Goal: Task Accomplishment & Management: Use online tool/utility

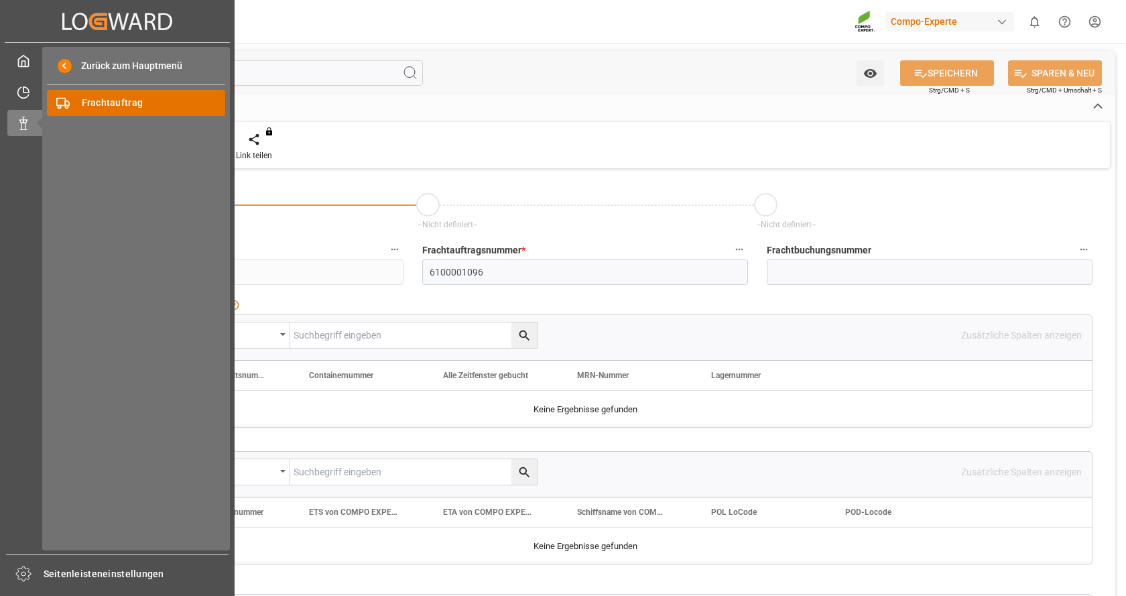
click at [104, 103] on font "Frachtauftrag" at bounding box center [113, 102] width 62 height 11
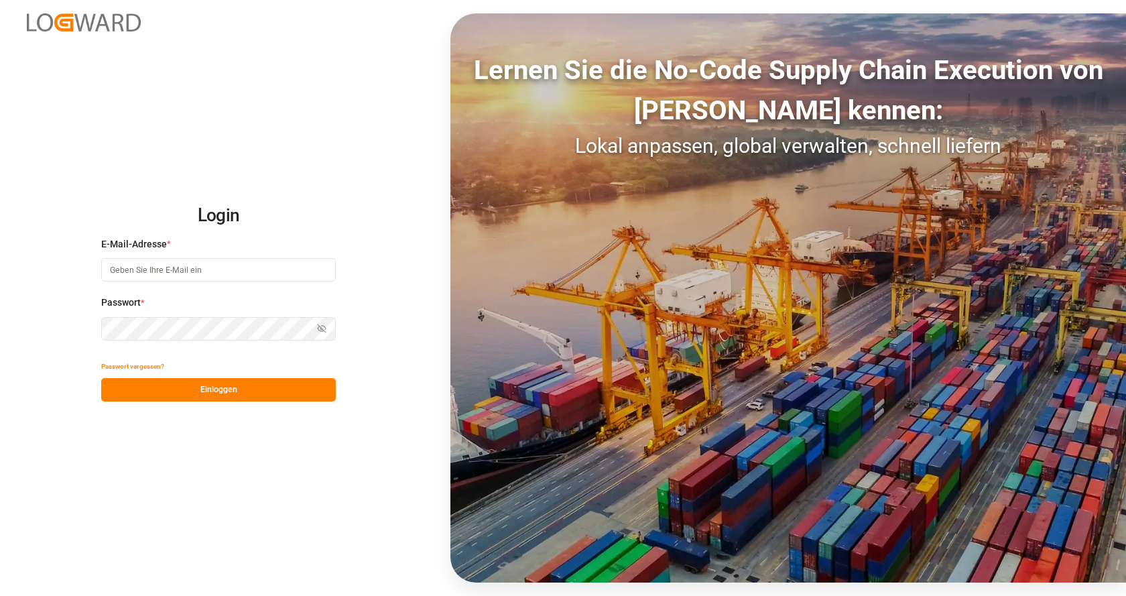
type input "[EMAIL_ADDRESS][DOMAIN_NAME]"
click at [265, 392] on button "Einloggen" at bounding box center [218, 389] width 235 height 23
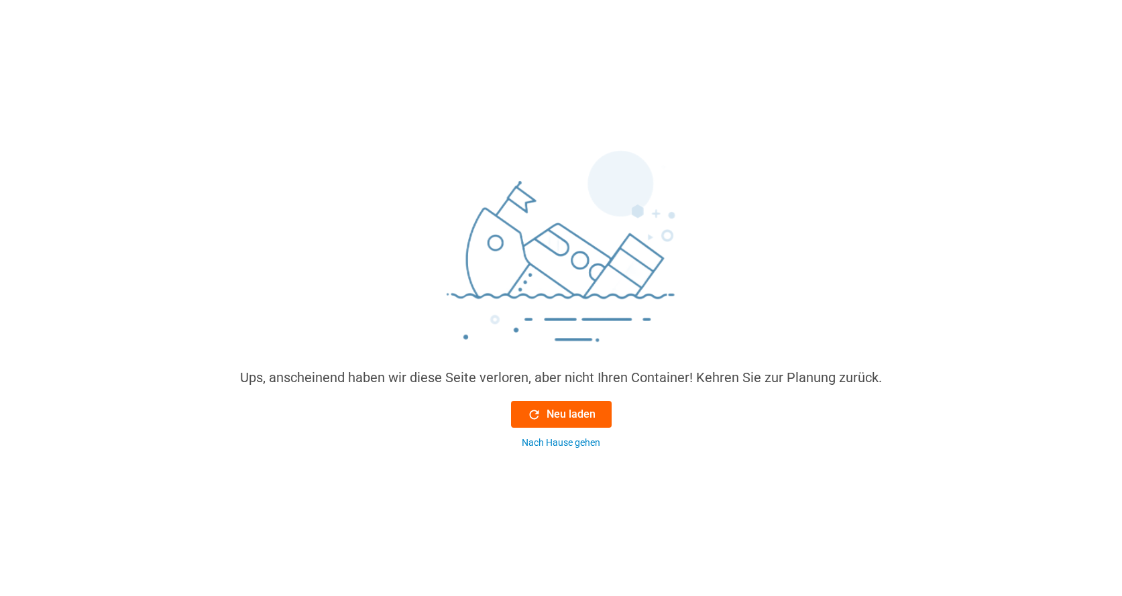
click at [581, 411] on font "Neu laden" at bounding box center [570, 414] width 49 height 13
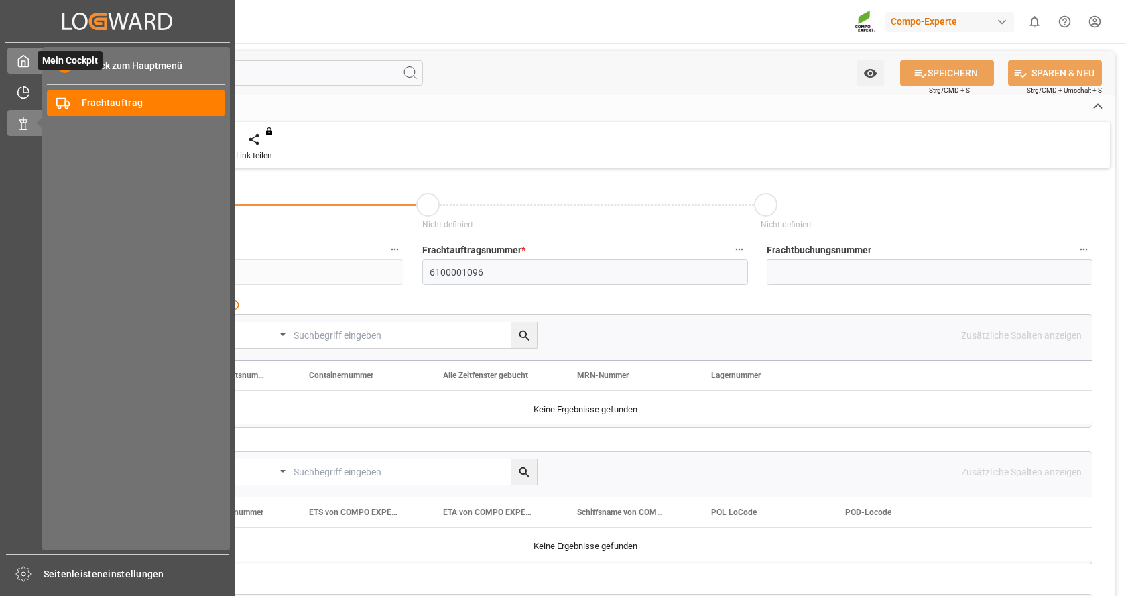
click at [25, 64] on polyline at bounding box center [23, 63] width 3 height 5
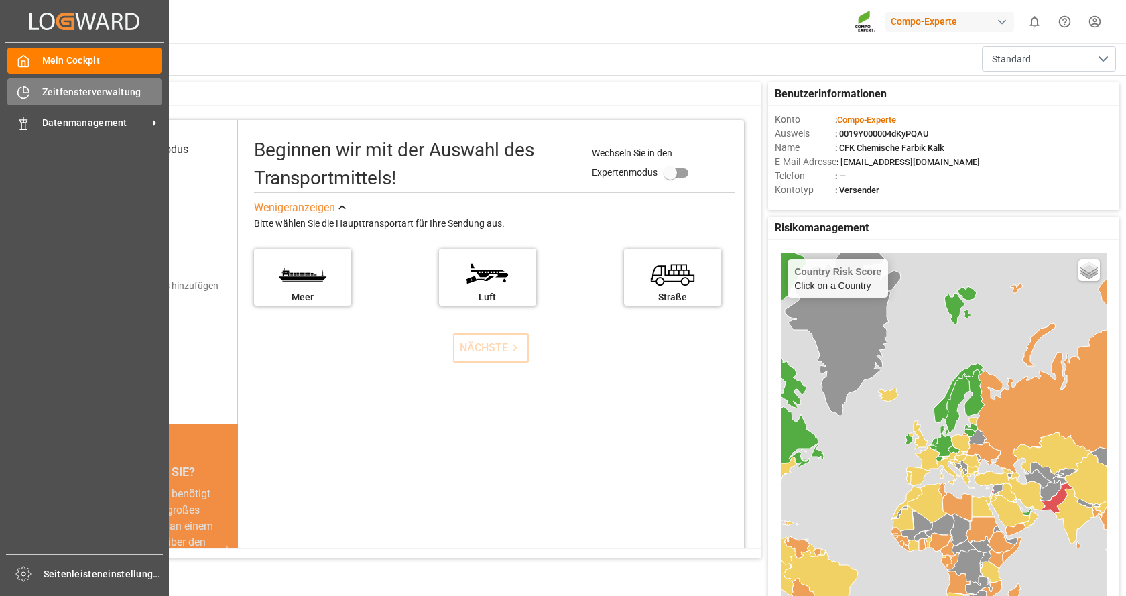
click at [80, 94] on font "Zeitfensterverwaltung" at bounding box center [91, 91] width 99 height 11
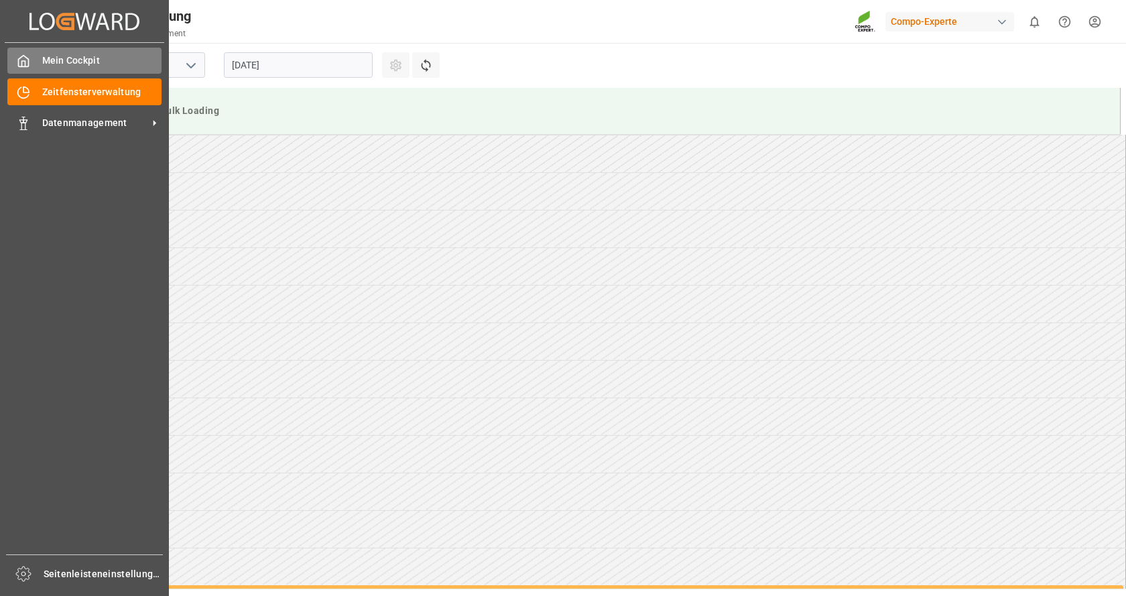
click at [21, 65] on icon at bounding box center [23, 60] width 13 height 13
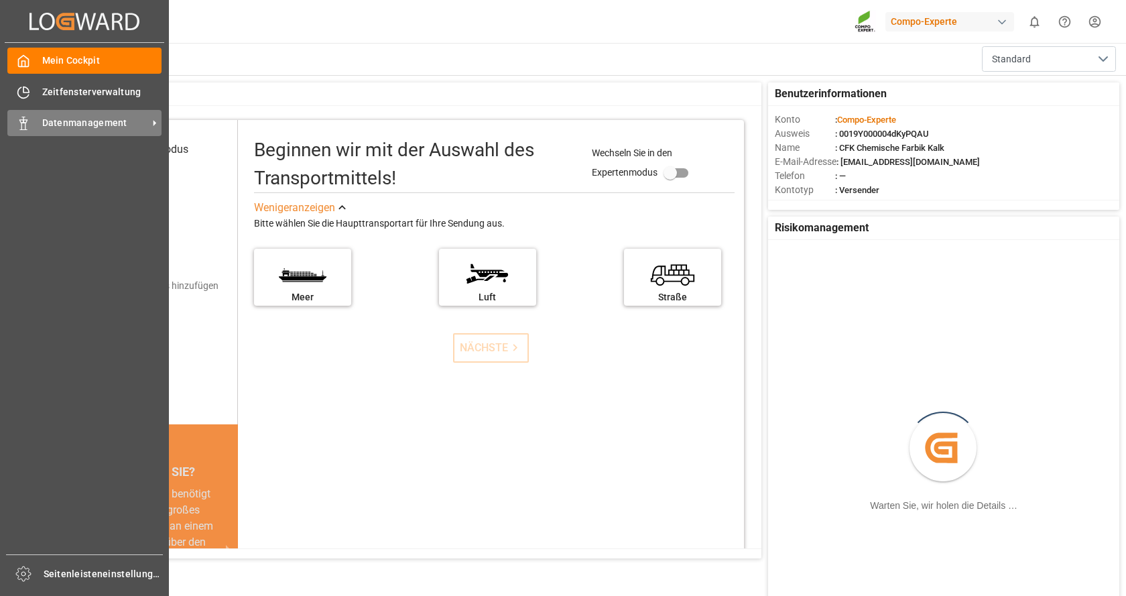
click at [75, 125] on font "Datenmanagement" at bounding box center [84, 122] width 85 height 11
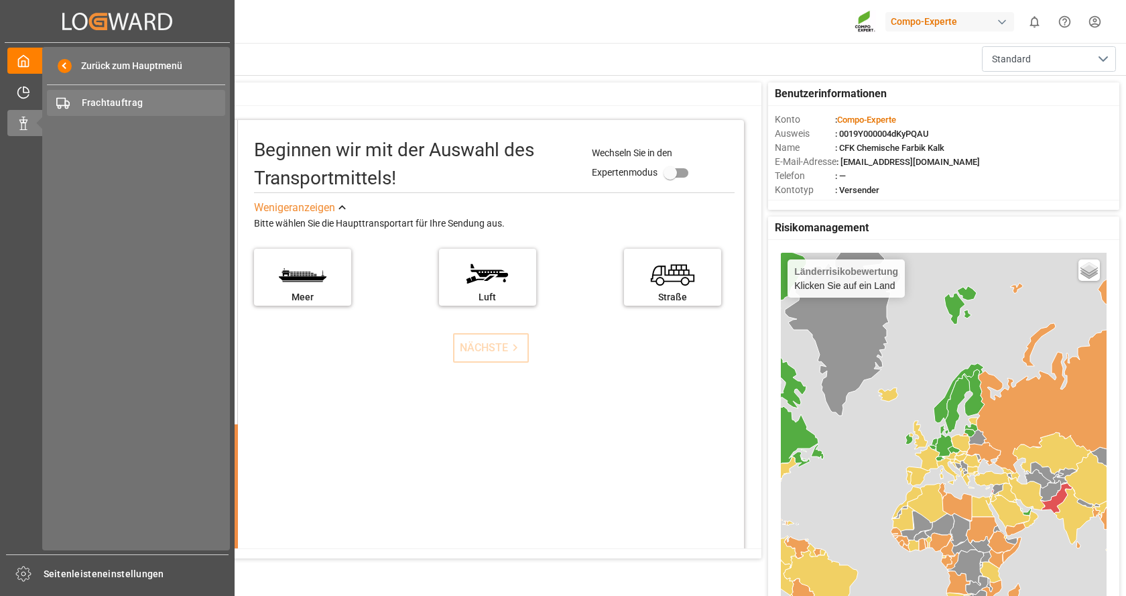
click at [97, 103] on font "Frachtauftrag" at bounding box center [113, 102] width 62 height 11
